Goal: Obtain resource: Download file/media

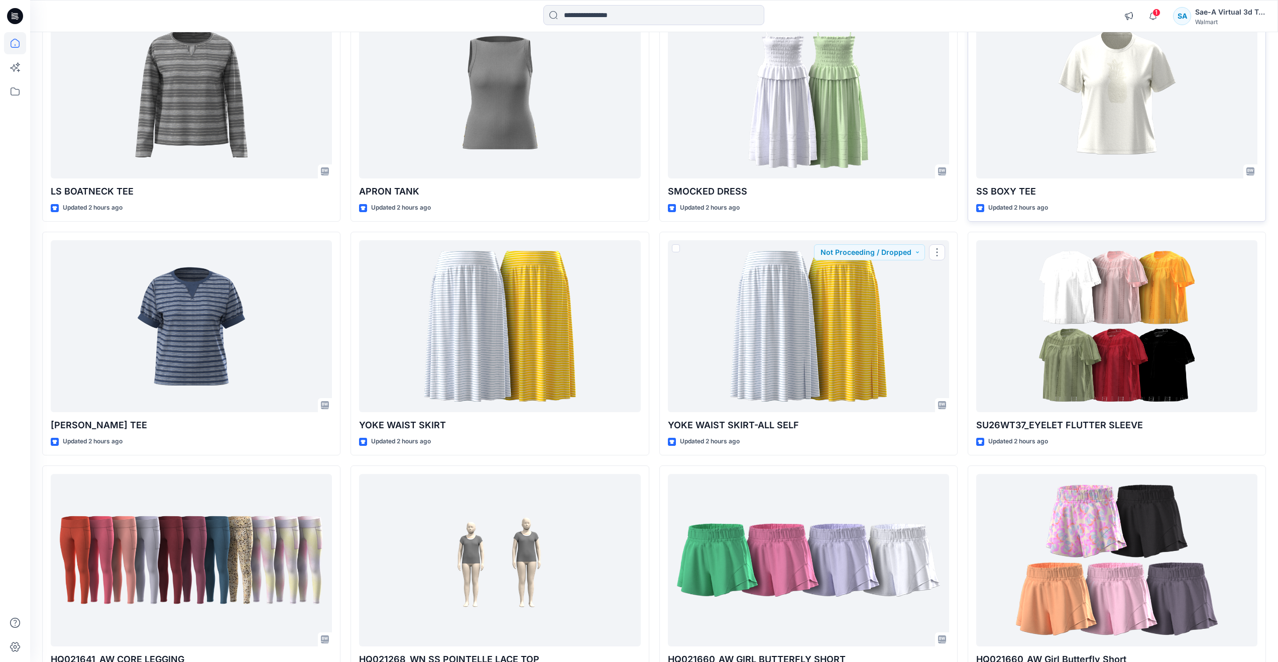
scroll to position [118, 0]
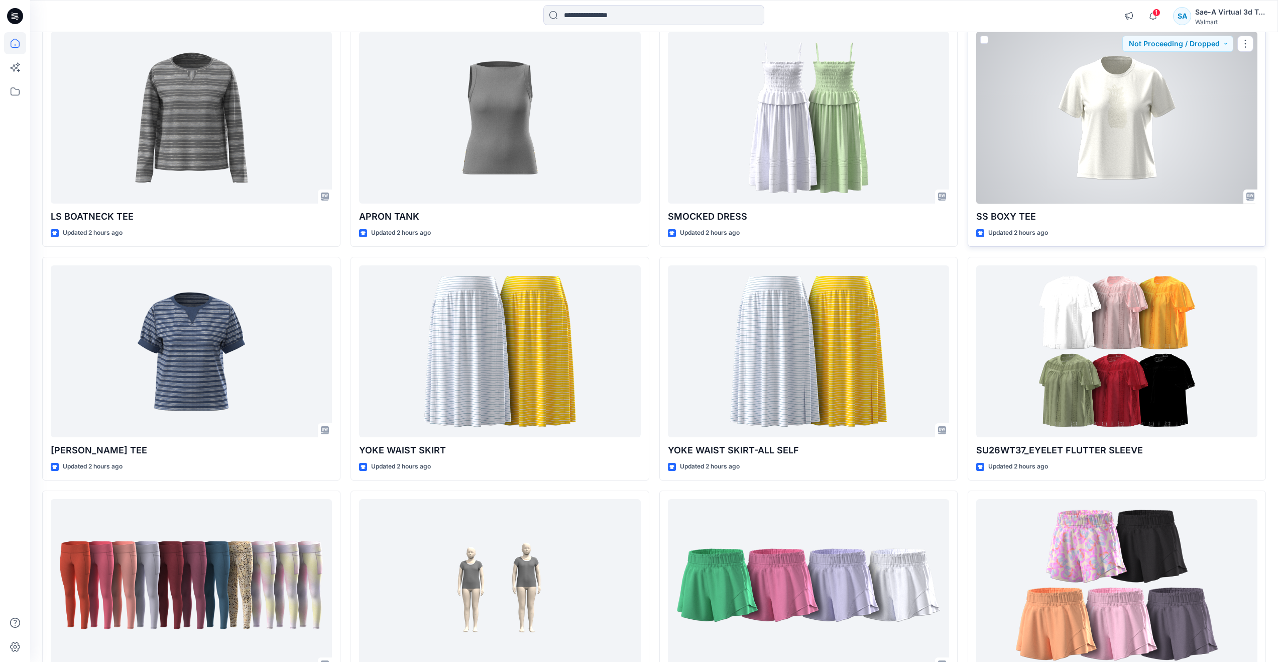
click at [1036, 145] on div at bounding box center [1117, 118] width 281 height 172
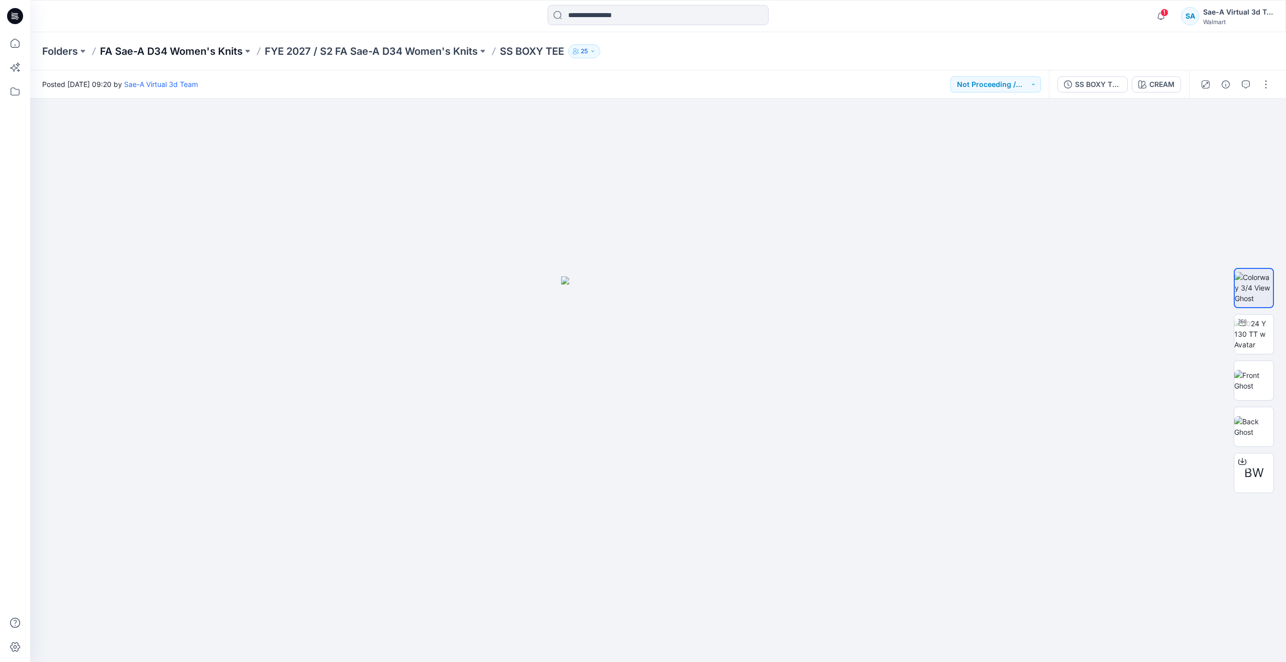
click at [210, 47] on p "FA Sae-A D34 Women's Knits" at bounding box center [171, 51] width 143 height 14
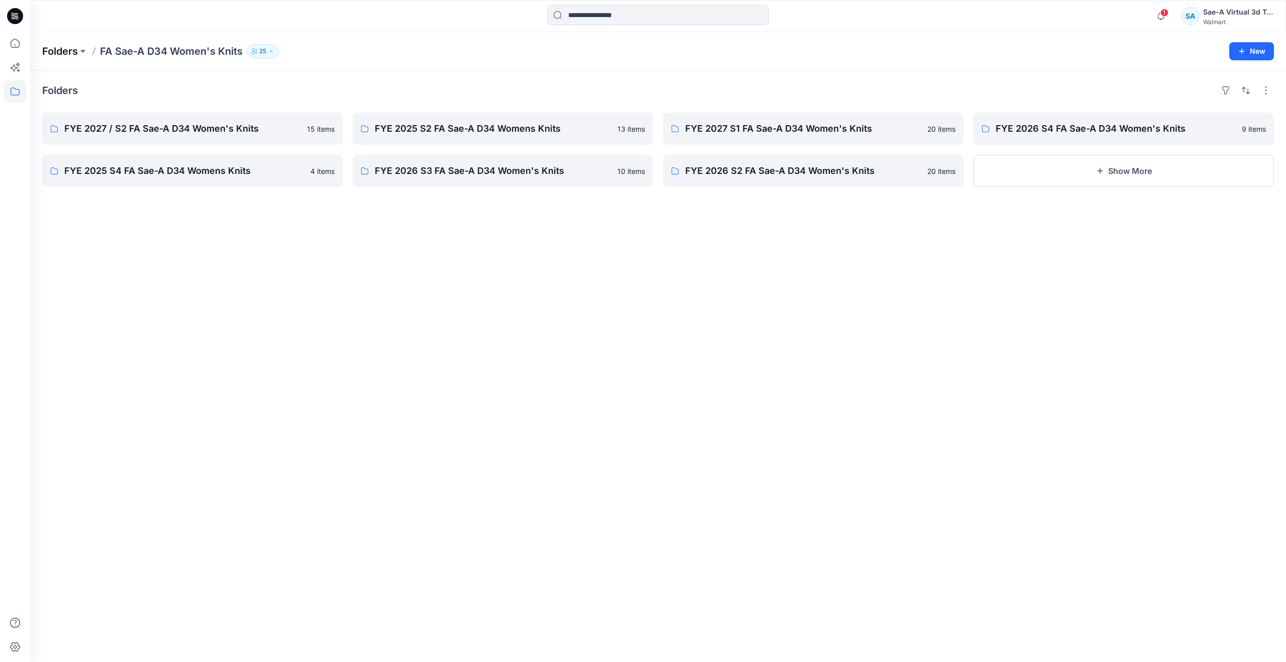
click at [68, 49] on p "Folders" at bounding box center [60, 51] width 36 height 14
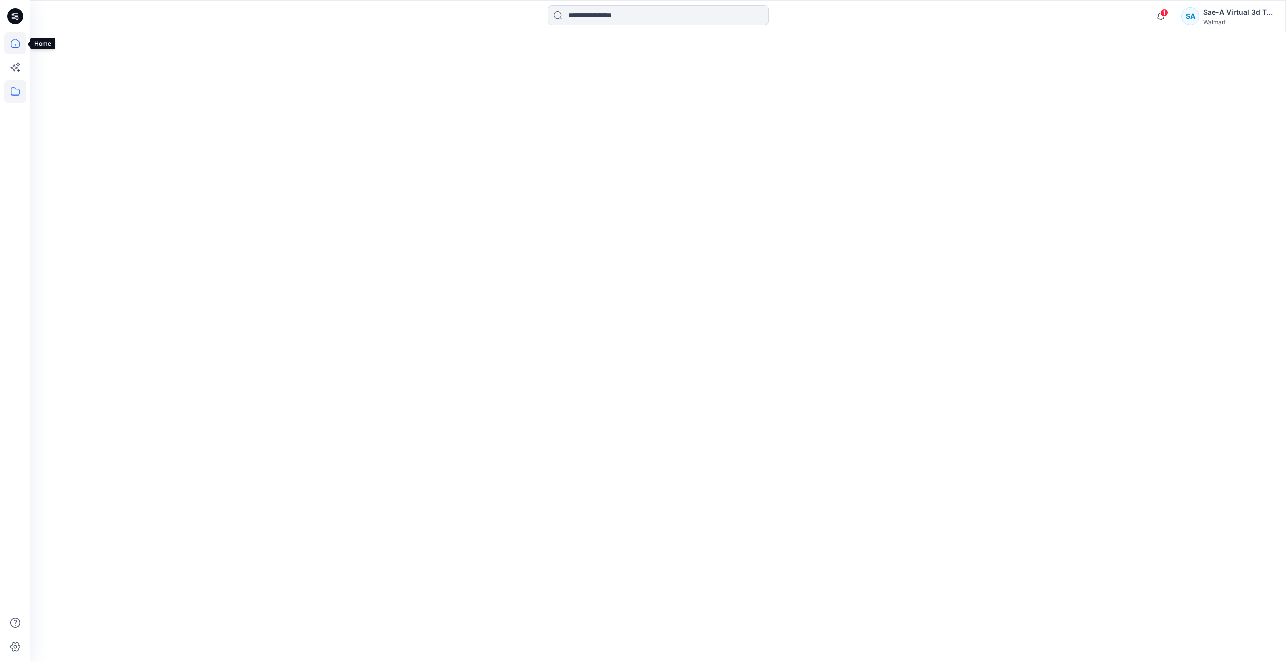
click at [21, 49] on icon at bounding box center [15, 43] width 22 height 22
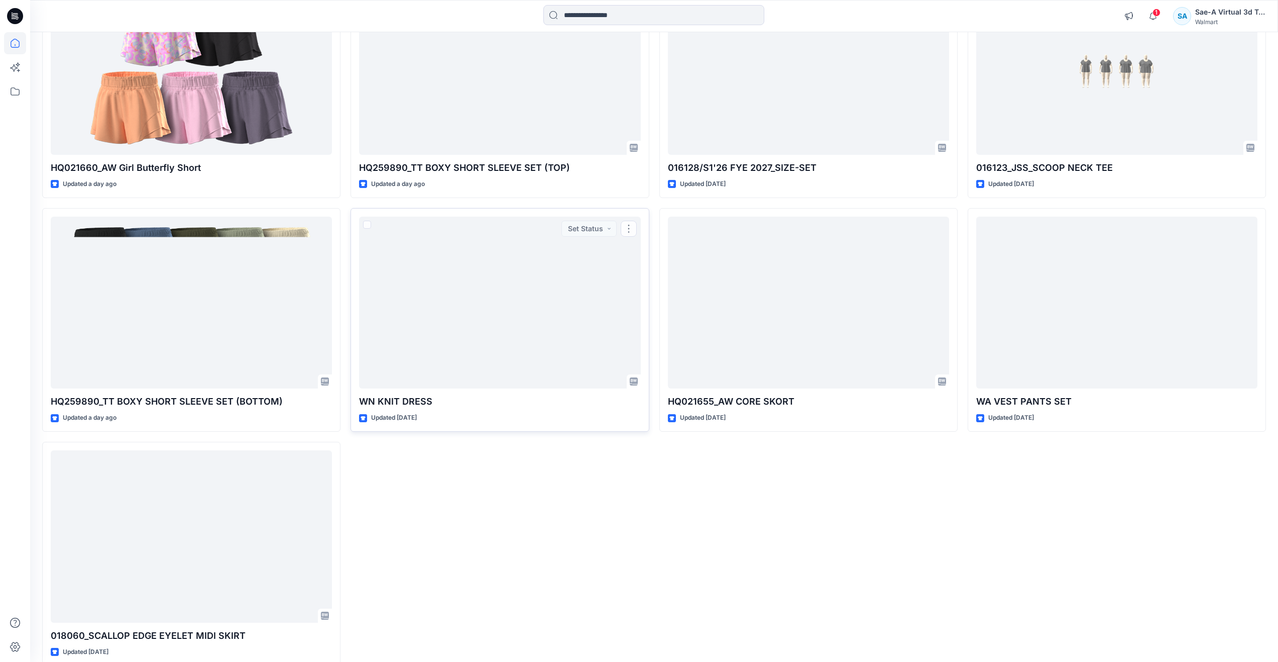
scroll to position [1153, 0]
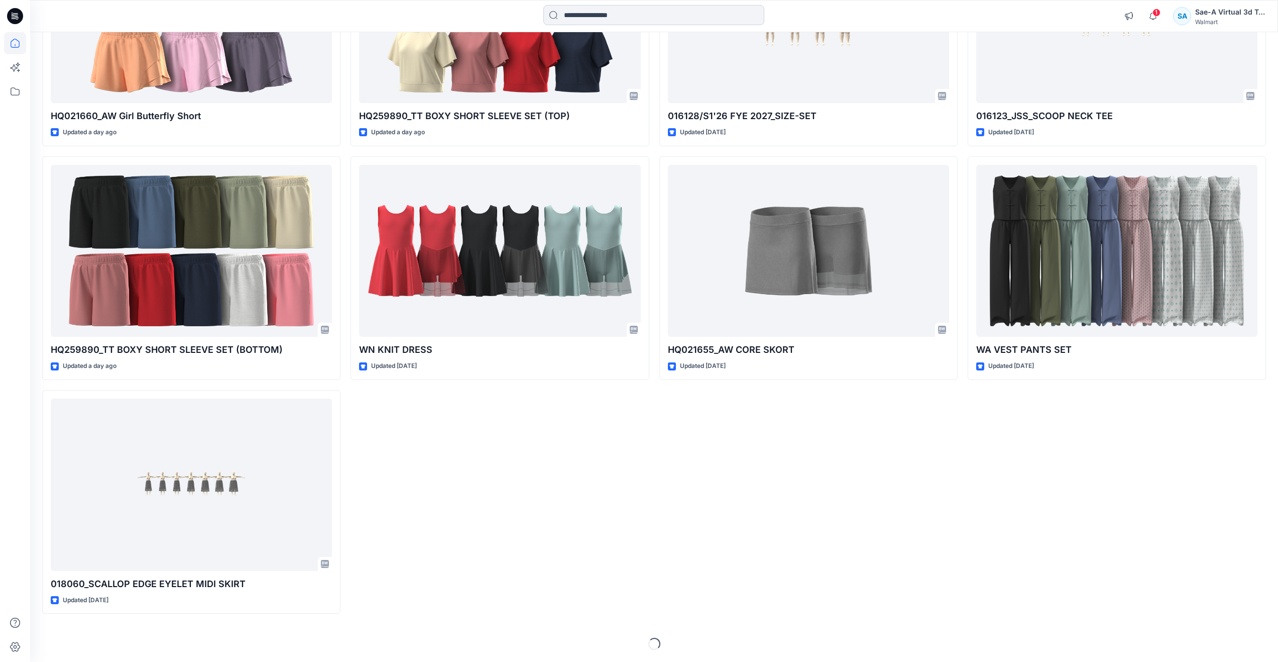
click at [562, 14] on input at bounding box center [654, 15] width 221 height 20
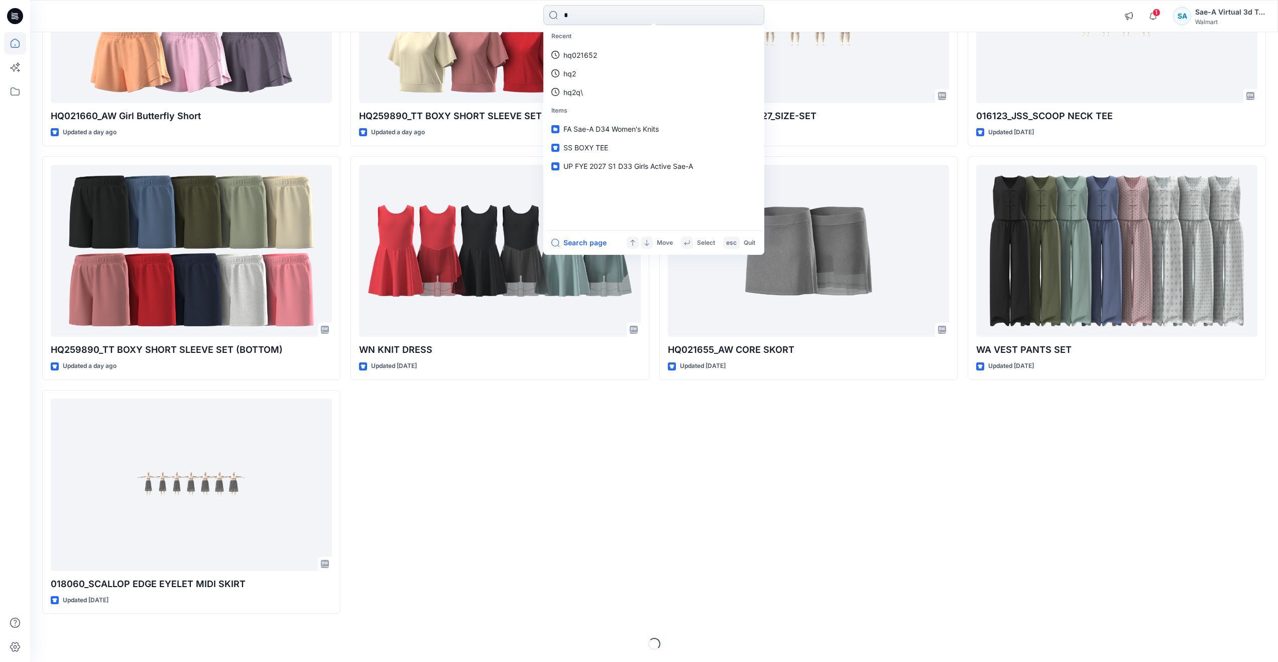
type input "**"
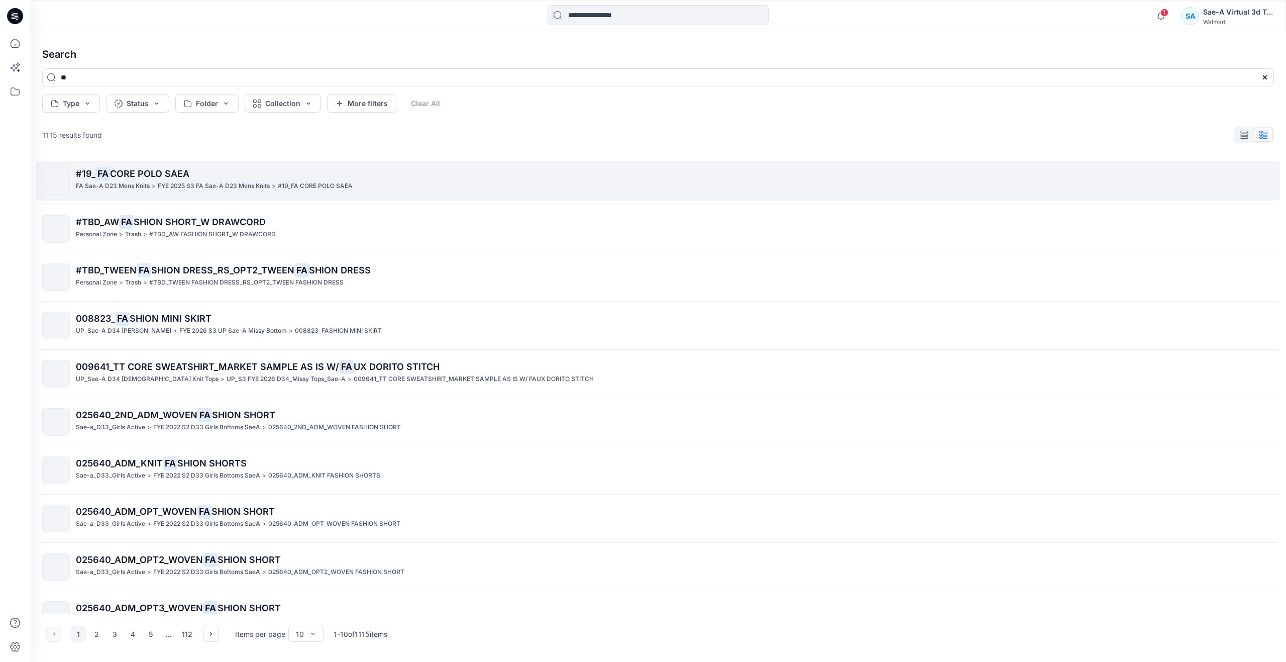
click at [167, 188] on p "FYE 2025 S3 FA Sae-A D23 Mens Knits" at bounding box center [214, 186] width 112 height 11
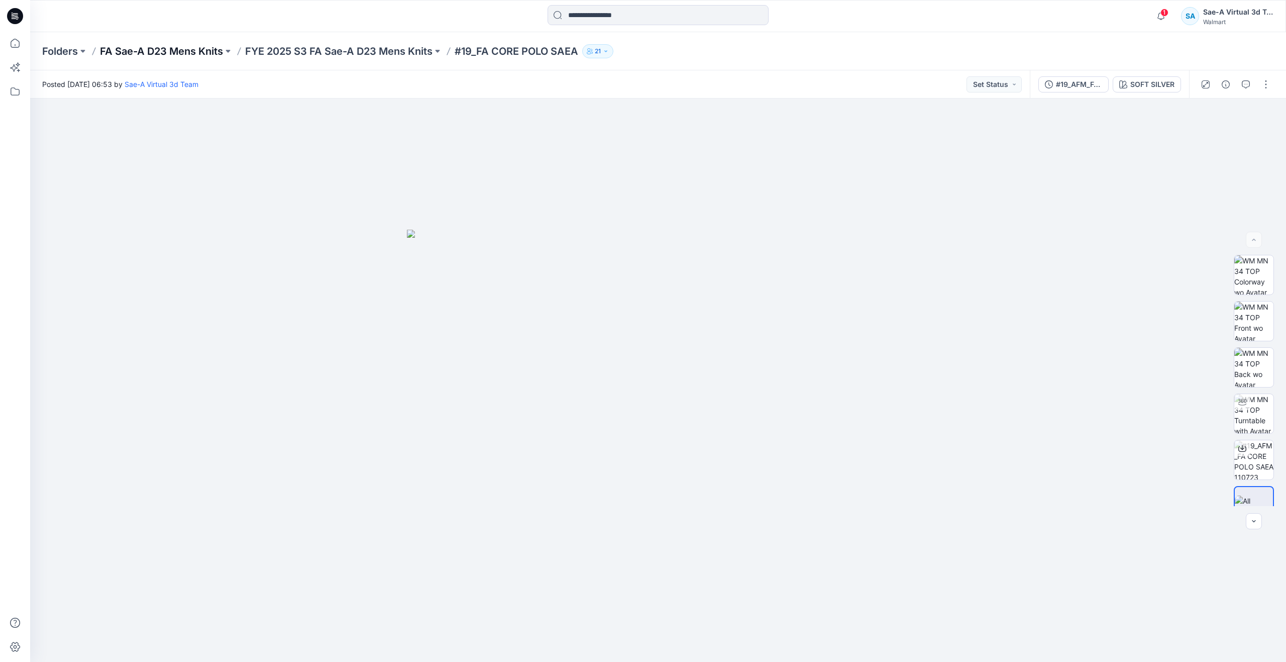
click at [183, 48] on p "FA Sae-A D23 Mens Knits" at bounding box center [161, 51] width 123 height 14
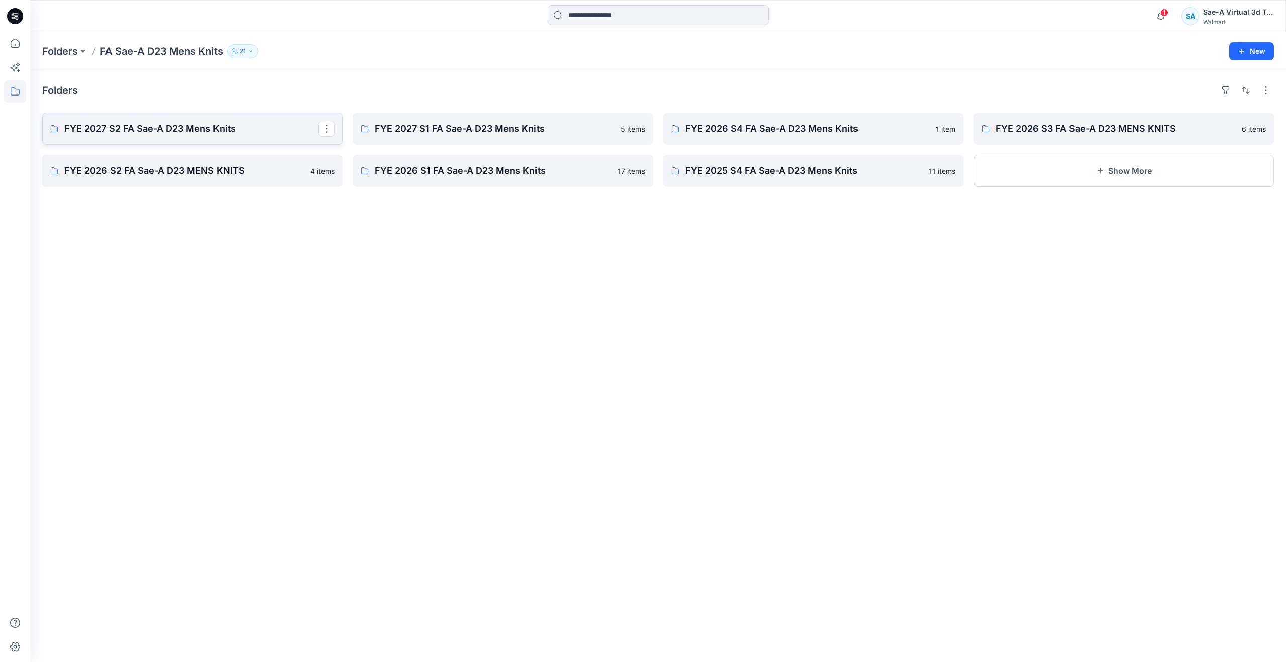
click at [253, 137] on link "FYE 2027 S2 FA Sae-A D23 Mens Knits" at bounding box center [192, 129] width 300 height 32
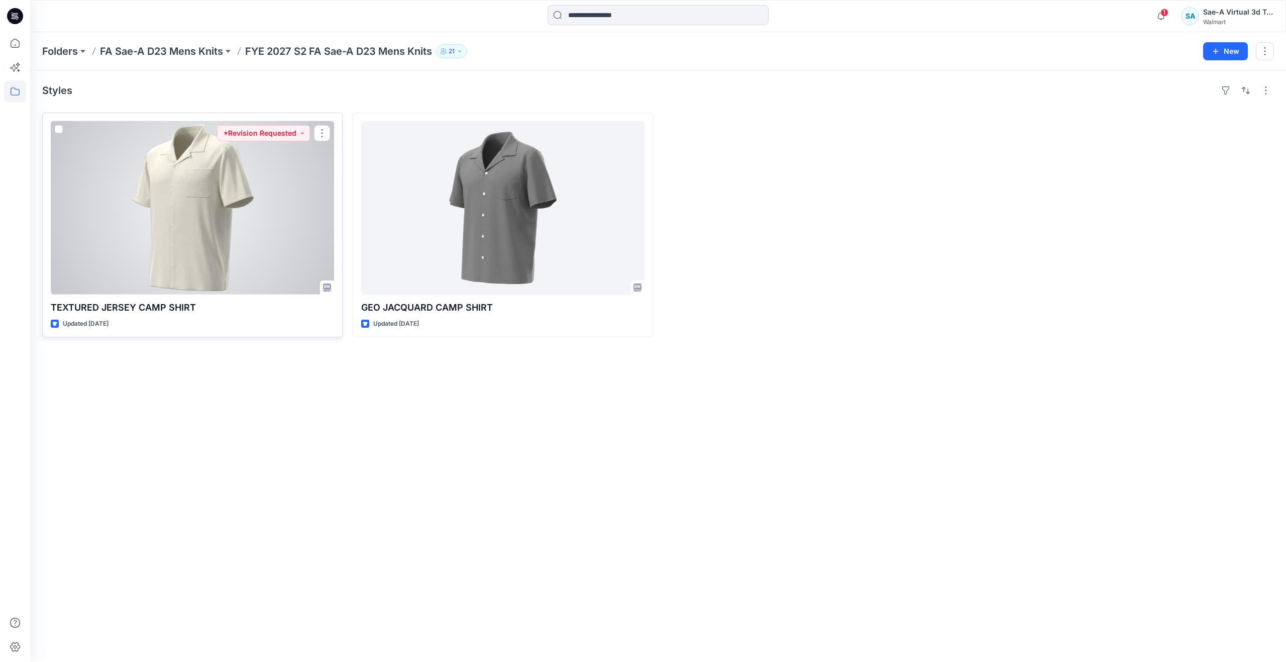
click at [243, 235] on div at bounding box center [192, 207] width 283 height 173
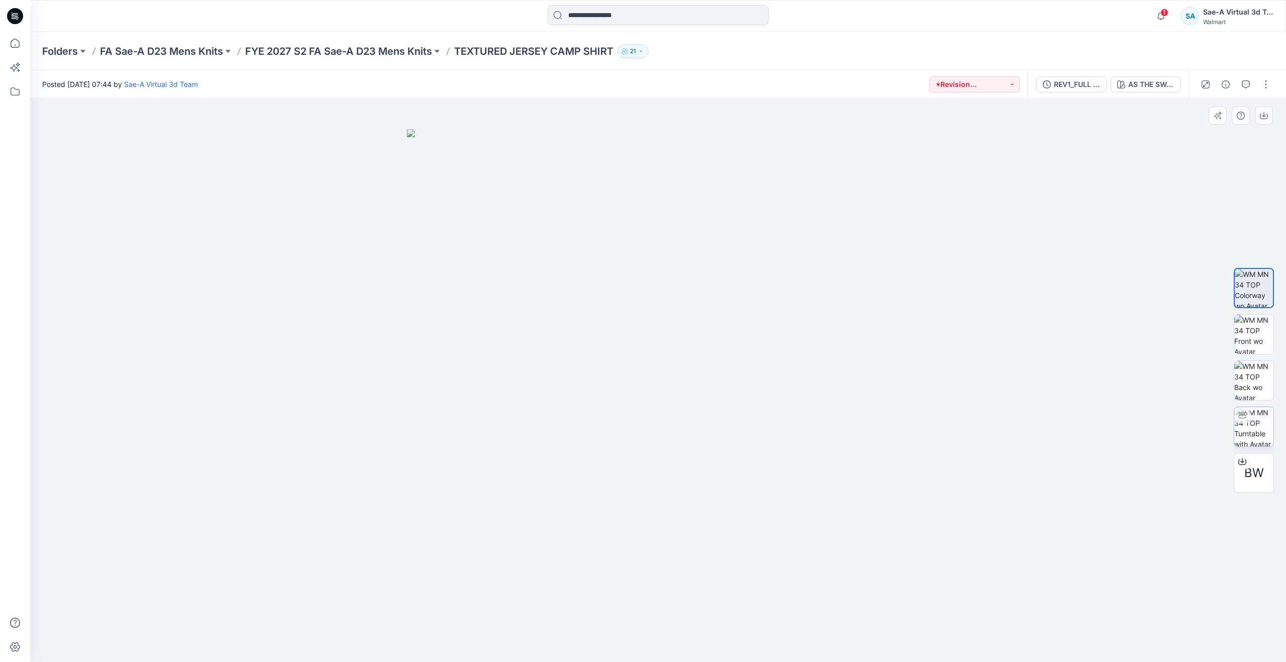
click at [1254, 414] on img at bounding box center [1253, 426] width 39 height 39
drag, startPoint x: 662, startPoint y: 646, endPoint x: 365, endPoint y: 587, distance: 302.7
click at [365, 587] on div at bounding box center [658, 379] width 1256 height 563
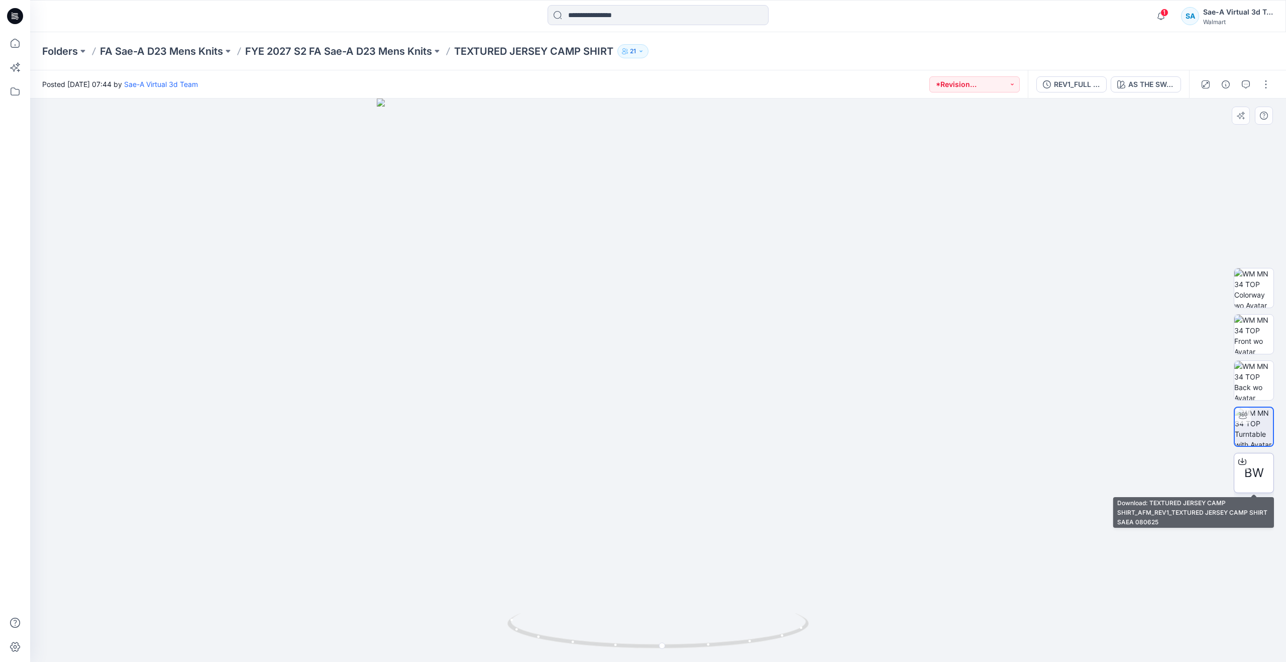
click at [1273, 473] on div "BW" at bounding box center [1254, 473] width 40 height 40
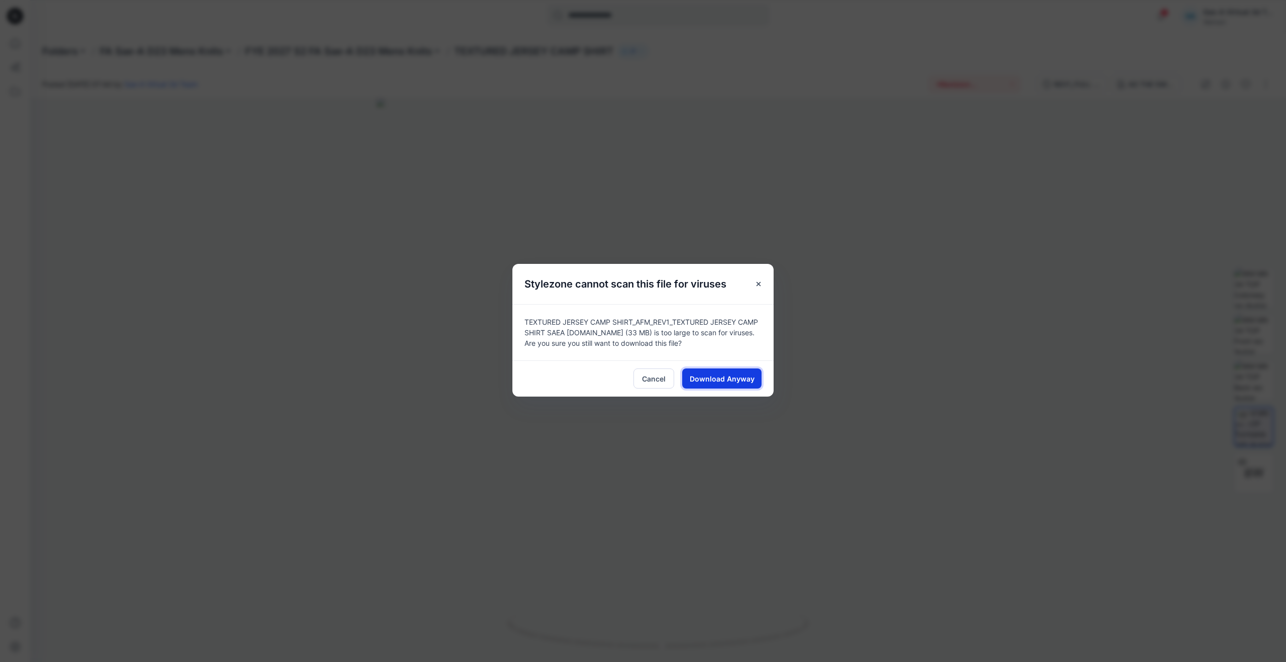
click at [745, 369] on button "Download Anyway" at bounding box center [721, 378] width 79 height 20
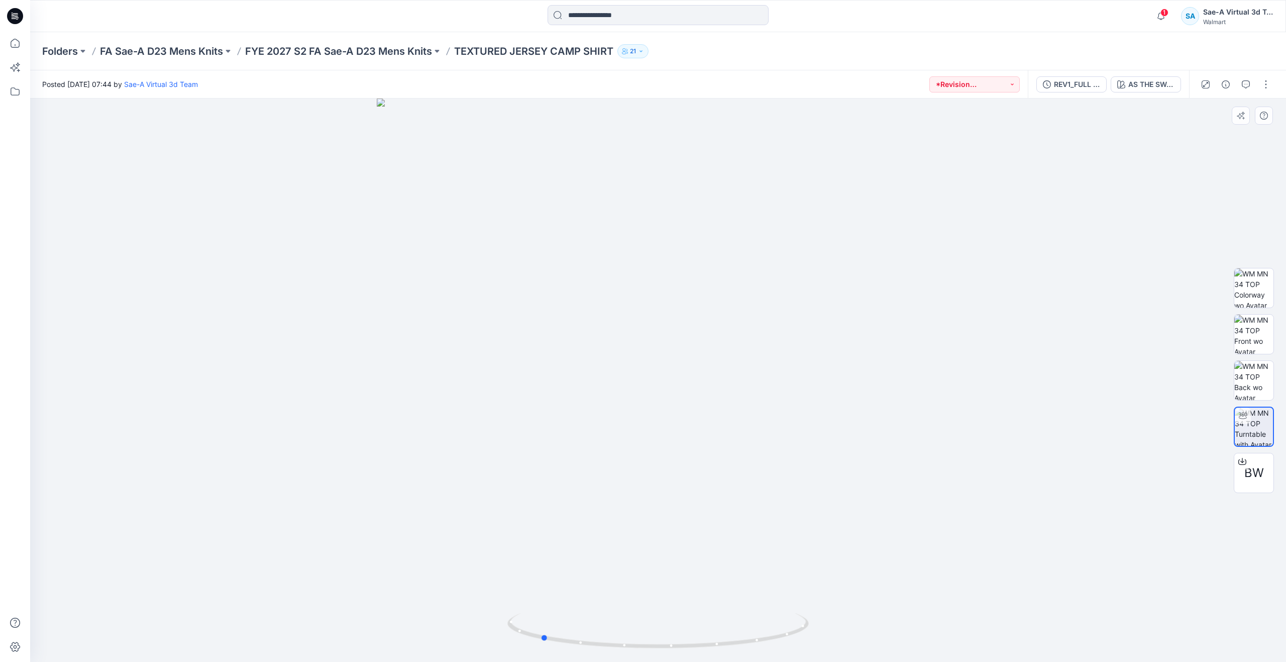
drag, startPoint x: 662, startPoint y: 648, endPoint x: 539, endPoint y: 609, distance: 128.2
click at [539, 609] on div at bounding box center [658, 379] width 1256 height 563
drag, startPoint x: 547, startPoint y: 636, endPoint x: 374, endPoint y: 584, distance: 180.0
click at [374, 584] on div at bounding box center [658, 379] width 1256 height 563
drag, startPoint x: 671, startPoint y: 647, endPoint x: 643, endPoint y: 628, distance: 32.9
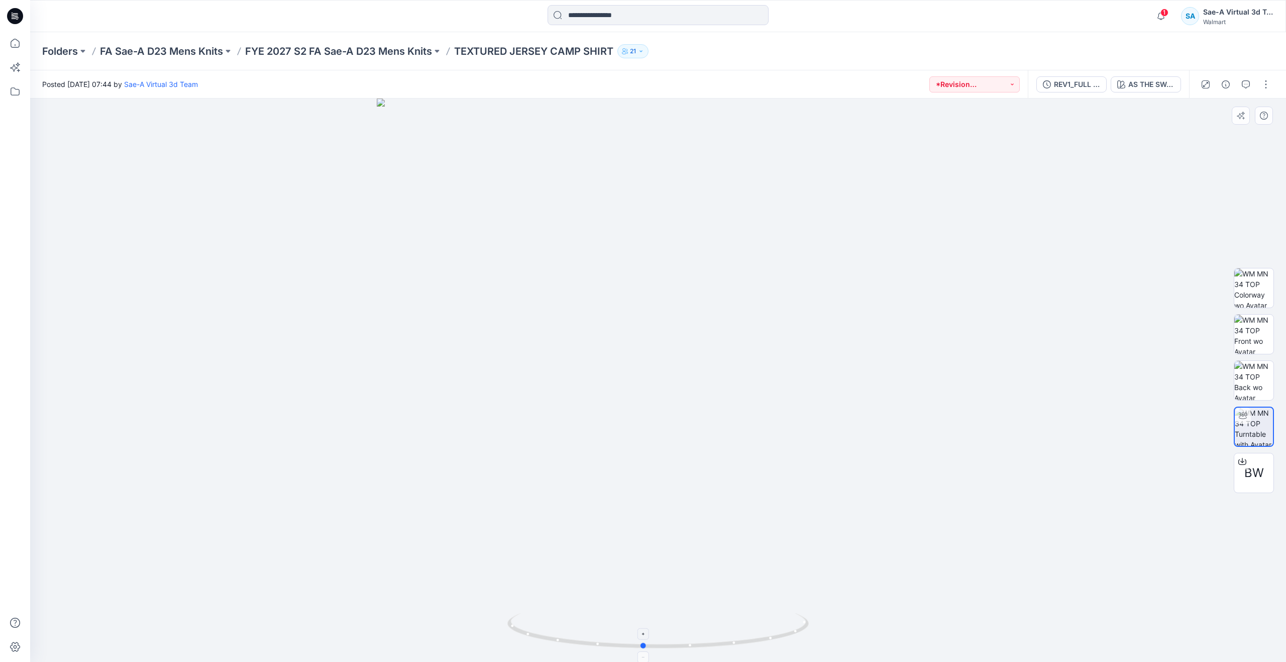
click at [643, 628] on icon at bounding box center [659, 632] width 304 height 38
drag, startPoint x: 640, startPoint y: 647, endPoint x: 682, endPoint y: 623, distance: 48.2
click at [682, 623] on icon at bounding box center [659, 632] width 304 height 38
drag, startPoint x: 703, startPoint y: 643, endPoint x: 626, endPoint y: 629, distance: 78.1
click at [626, 629] on icon at bounding box center [659, 632] width 304 height 38
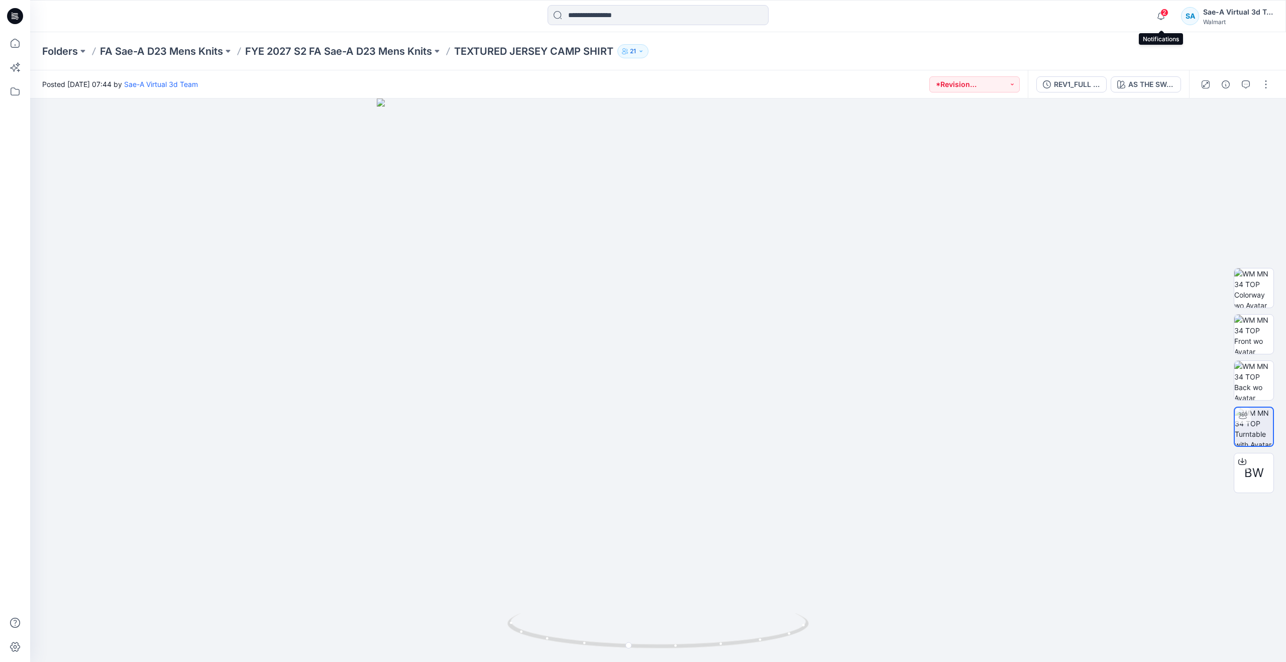
click at [1163, 12] on span "2" at bounding box center [1164, 13] width 8 height 8
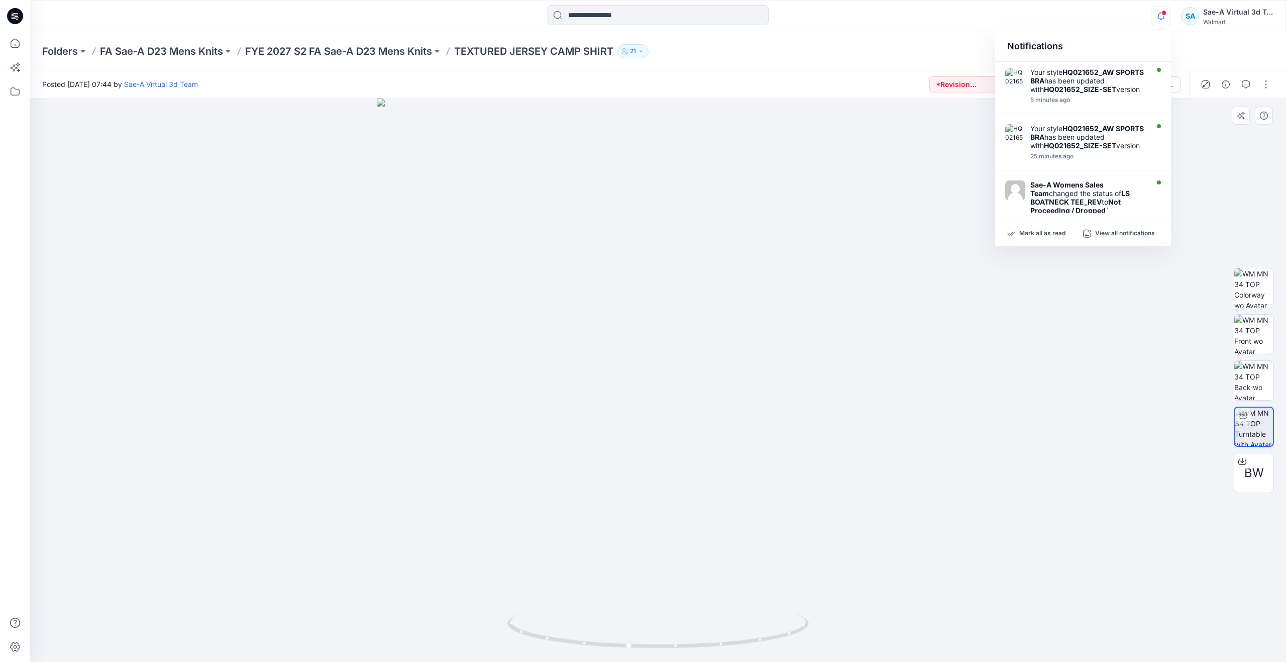
click at [1028, 291] on div at bounding box center [658, 379] width 1256 height 563
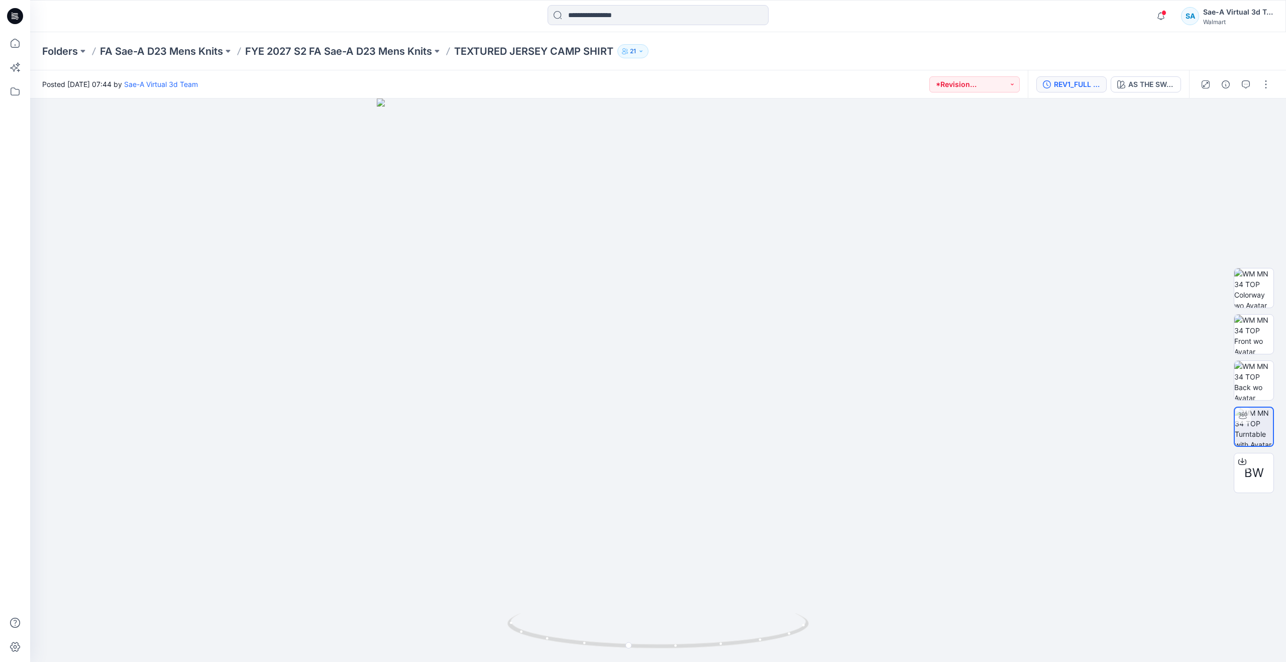
click at [1079, 89] on div "REV1_FULL COLORWAYS" at bounding box center [1077, 84] width 46 height 11
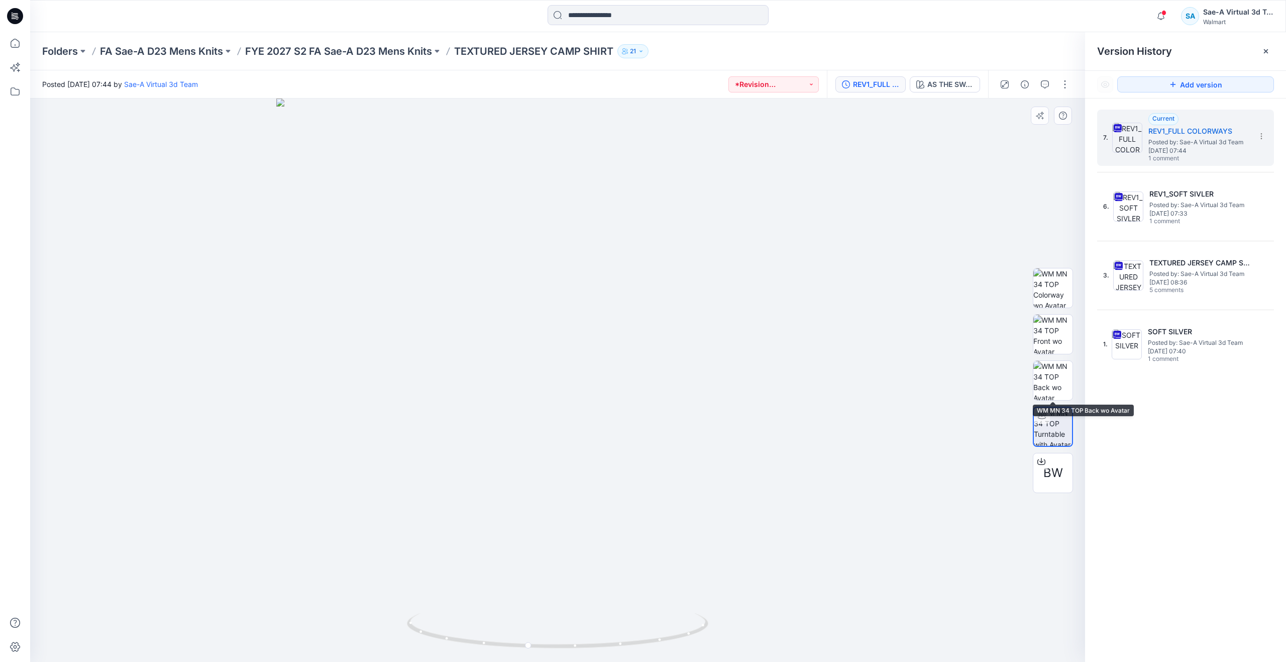
click at [1056, 425] on img at bounding box center [1053, 426] width 38 height 38
drag, startPoint x: 529, startPoint y: 645, endPoint x: 589, endPoint y: 638, distance: 59.7
click at [589, 638] on icon at bounding box center [559, 632] width 304 height 38
click at [1040, 81] on button "button" at bounding box center [1045, 84] width 16 height 16
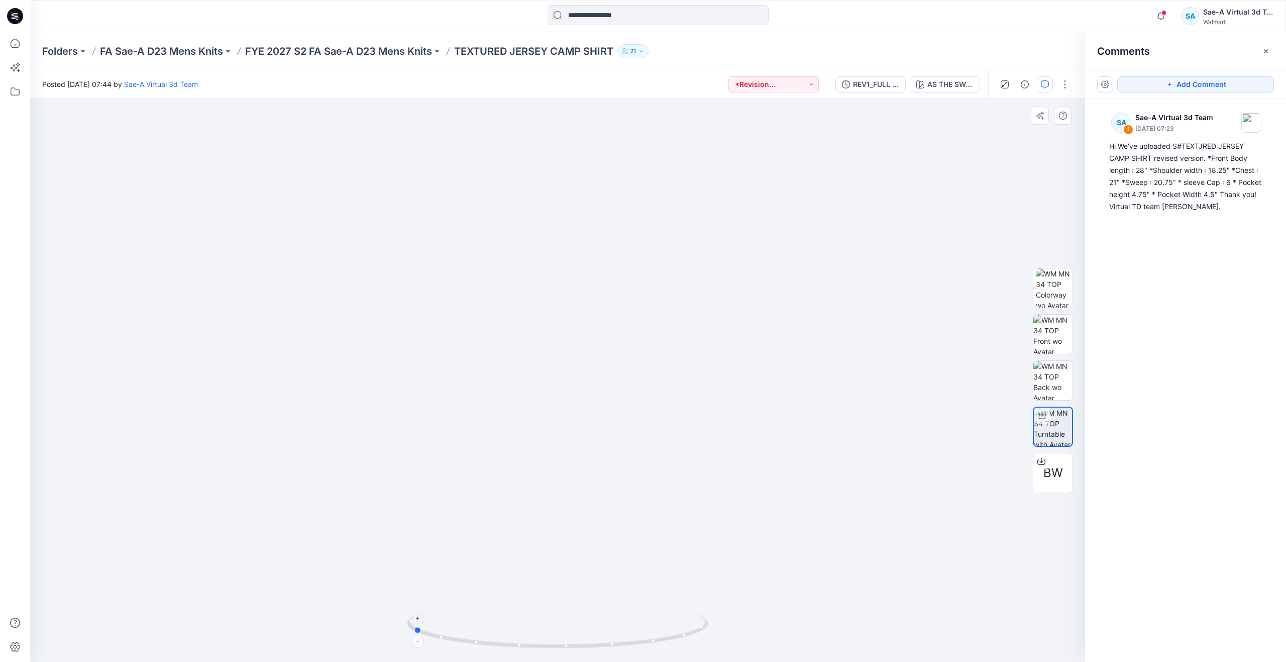
drag, startPoint x: 589, startPoint y: 646, endPoint x: 415, endPoint y: 616, distance: 176.4
click at [415, 616] on icon at bounding box center [559, 632] width 304 height 38
drag, startPoint x: 421, startPoint y: 629, endPoint x: 589, endPoint y: 631, distance: 168.3
click at [589, 631] on icon at bounding box center [559, 632] width 304 height 38
drag, startPoint x: 580, startPoint y: 646, endPoint x: 700, endPoint y: 630, distance: 121.1
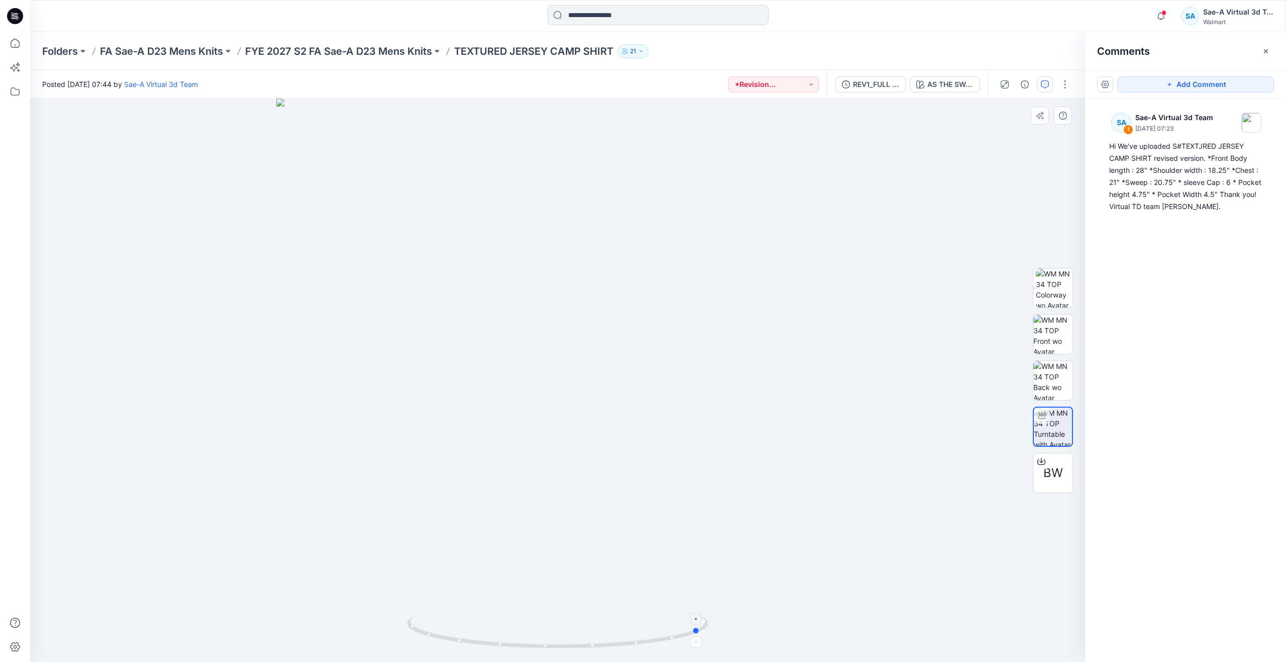
click at [700, 630] on circle at bounding box center [697, 630] width 6 height 6
drag, startPoint x: 693, startPoint y: 634, endPoint x: 545, endPoint y: 632, distance: 148.7
click at [545, 632] on icon at bounding box center [559, 632] width 304 height 38
drag, startPoint x: 555, startPoint y: 649, endPoint x: 364, endPoint y: 617, distance: 193.5
click at [364, 617] on div at bounding box center [557, 379] width 1055 height 563
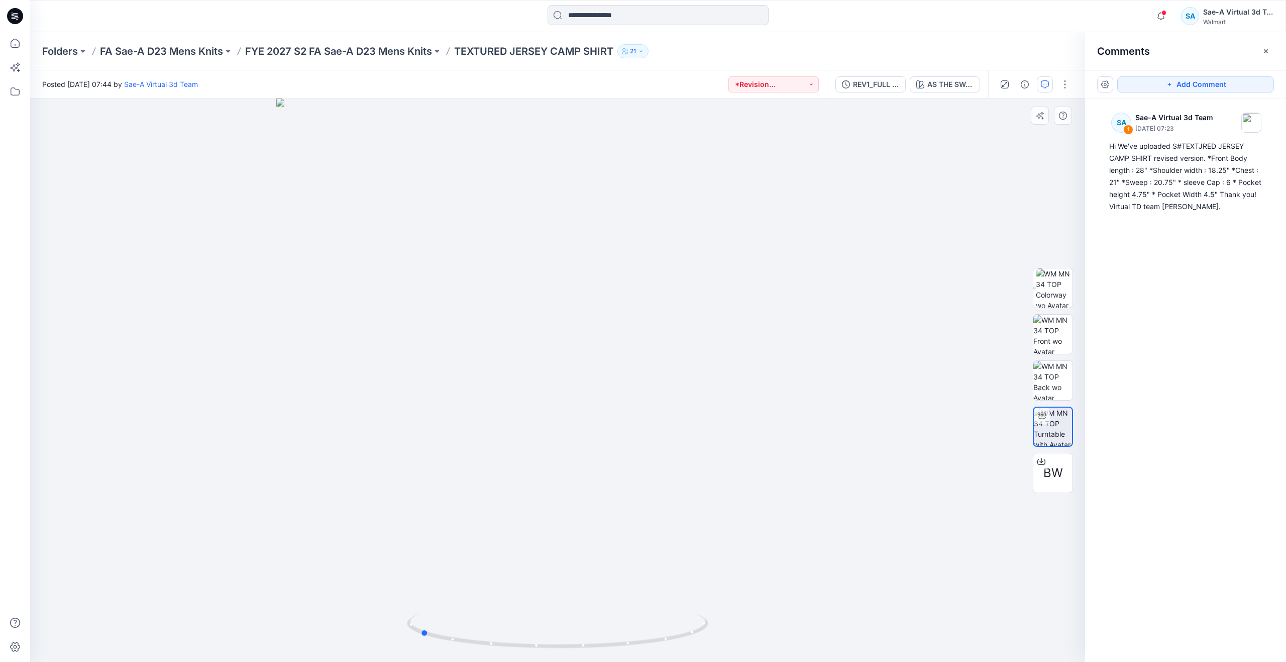
drag, startPoint x: 665, startPoint y: 643, endPoint x: 723, endPoint y: 629, distance: 59.6
click at [723, 629] on div at bounding box center [557, 379] width 1055 height 563
drag, startPoint x: 424, startPoint y: 631, endPoint x: 294, endPoint y: 578, distance: 139.9
click at [294, 578] on div at bounding box center [557, 379] width 1055 height 563
click at [382, 47] on p "FYE 2027 S2 FA Sae-A D23 Mens Knits" at bounding box center [338, 51] width 187 height 14
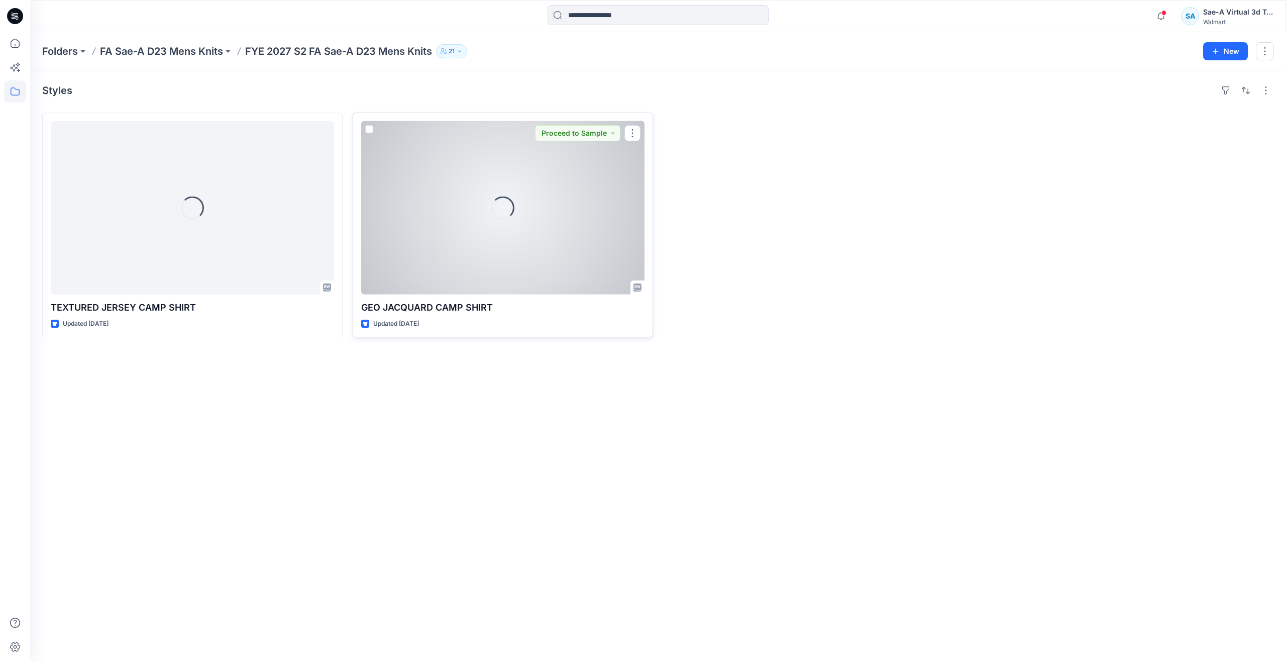
click at [512, 258] on div "Loading..." at bounding box center [502, 207] width 283 height 173
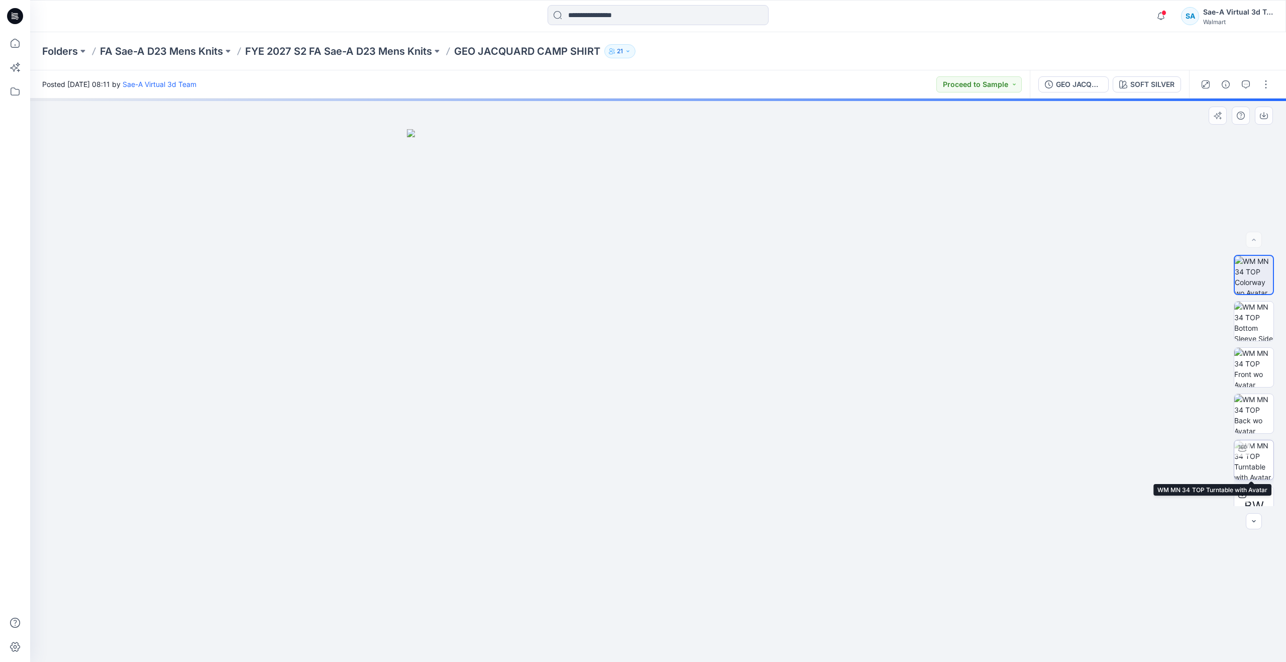
click at [1253, 457] on img at bounding box center [1253, 459] width 39 height 39
